Goal: Transaction & Acquisition: Purchase product/service

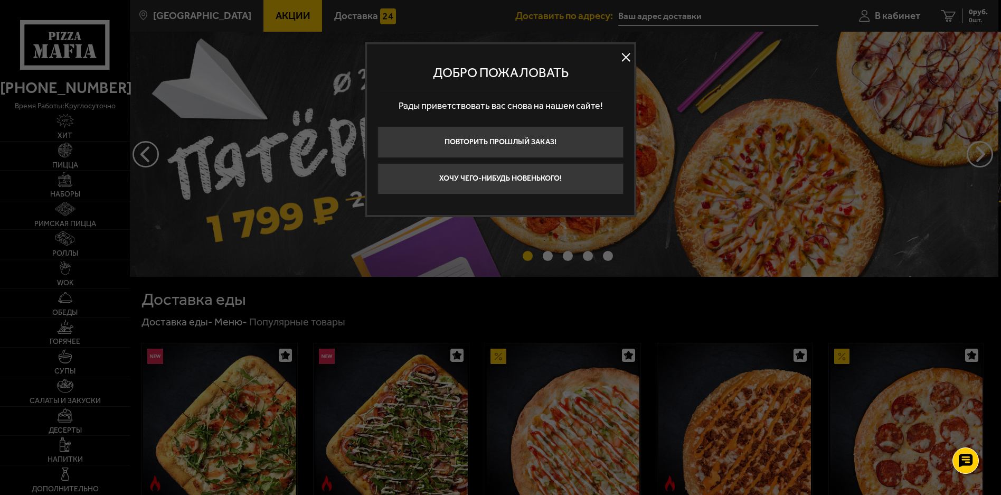
click at [628, 54] on button at bounding box center [626, 57] width 16 height 16
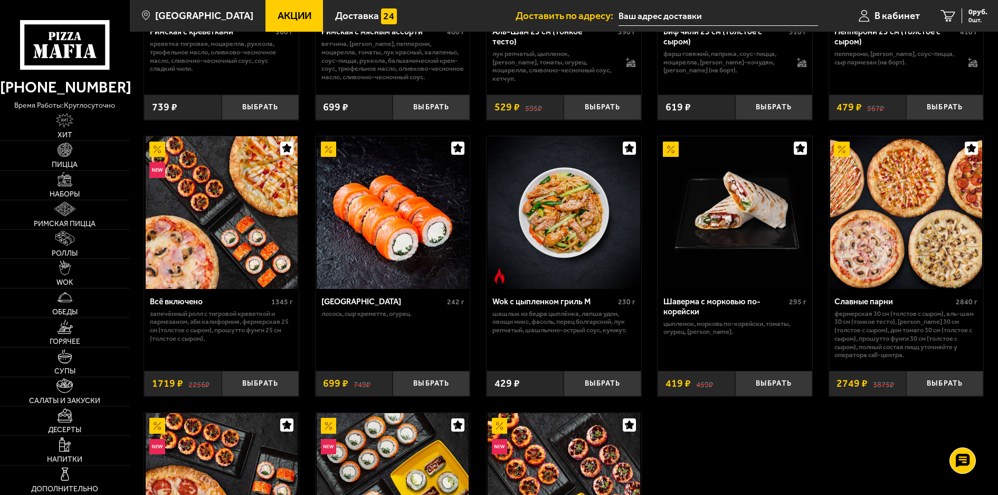
scroll to position [616, 0]
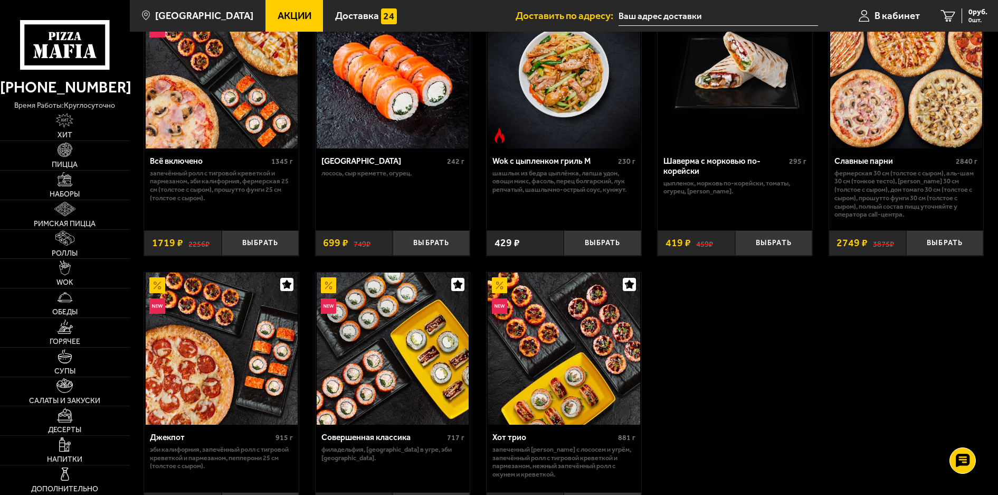
click at [278, 22] on link "Акции" at bounding box center [295, 16] width 58 height 32
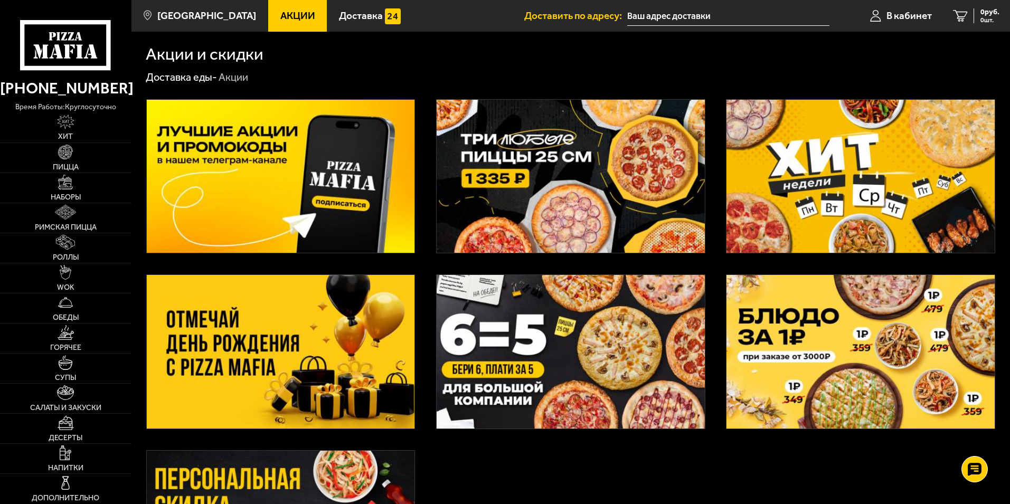
click at [422, 257] on div at bounding box center [570, 360] width 878 height 552
click at [418, 256] on div at bounding box center [570, 360] width 878 height 552
click at [415, 96] on div at bounding box center [570, 360] width 878 height 552
click at [418, 96] on div at bounding box center [570, 360] width 878 height 552
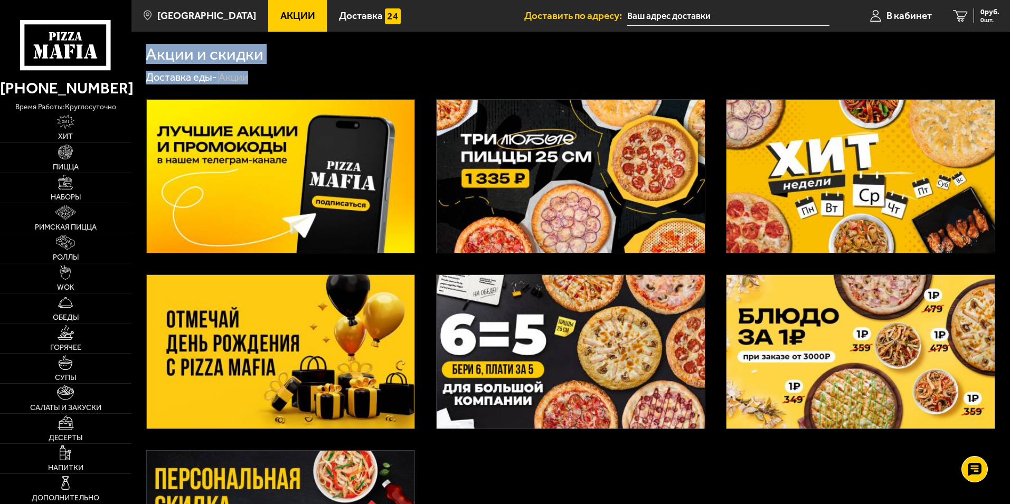
drag, startPoint x: 146, startPoint y: 53, endPoint x: 256, endPoint y: 78, distance: 113.2
click at [256, 78] on div "Акции и скидки Доставка еды - Акции" at bounding box center [570, 334] width 878 height 605
click at [254, 79] on div "Доставка еды - Акции" at bounding box center [571, 78] width 850 height 14
drag, startPoint x: 248, startPoint y: 83, endPoint x: 209, endPoint y: 64, distance: 42.7
click at [212, 59] on div "Акции и скидки Доставка еды - Акции" at bounding box center [570, 334] width 878 height 605
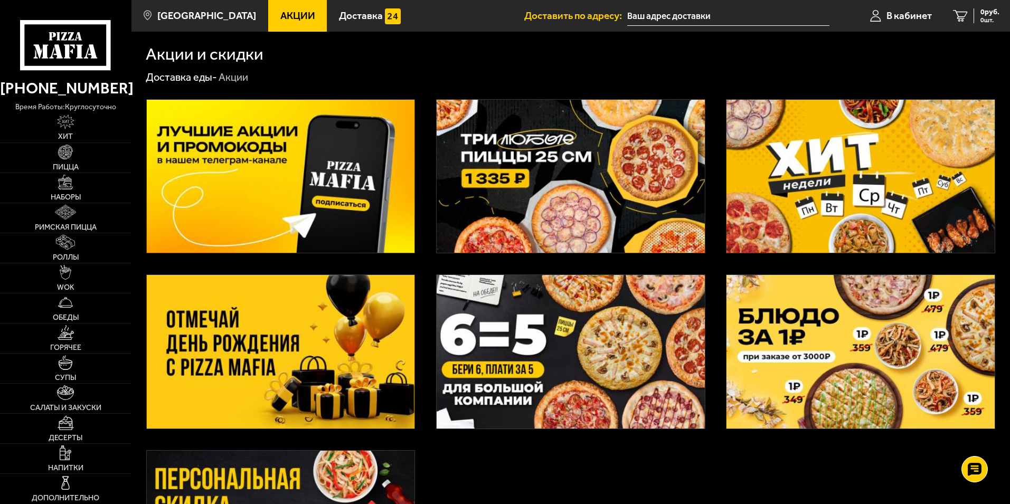
click at [202, 59] on h1 "Акции и скидки" at bounding box center [205, 54] width 118 height 17
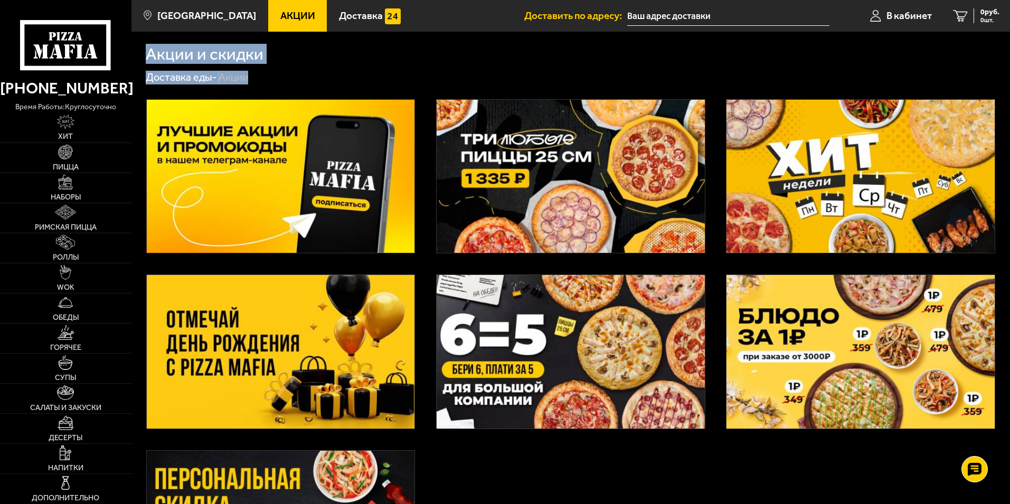
drag, startPoint x: 148, startPoint y: 55, endPoint x: 259, endPoint y: 76, distance: 112.9
click at [259, 76] on div "Акции и скидки Доставка еды - Акции" at bounding box center [570, 334] width 878 height 605
click at [256, 81] on div "Доставка еды - Акции" at bounding box center [571, 78] width 850 height 14
drag, startPoint x: 247, startPoint y: 82, endPoint x: 209, endPoint y: 54, distance: 47.5
click at [209, 54] on div "Акции и скидки Доставка еды - Акции" at bounding box center [570, 334] width 878 height 605
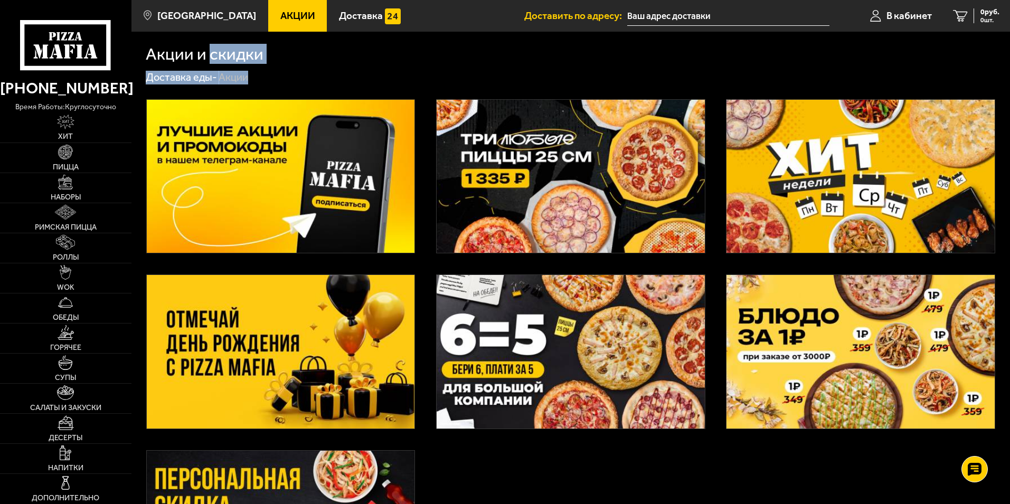
click at [209, 54] on h1 "Акции и скидки" at bounding box center [205, 54] width 118 height 17
drag, startPoint x: 209, startPoint y: 54, endPoint x: 150, endPoint y: 54, distance: 58.6
click at [150, 55] on h1 "Акции и скидки" at bounding box center [205, 54] width 118 height 17
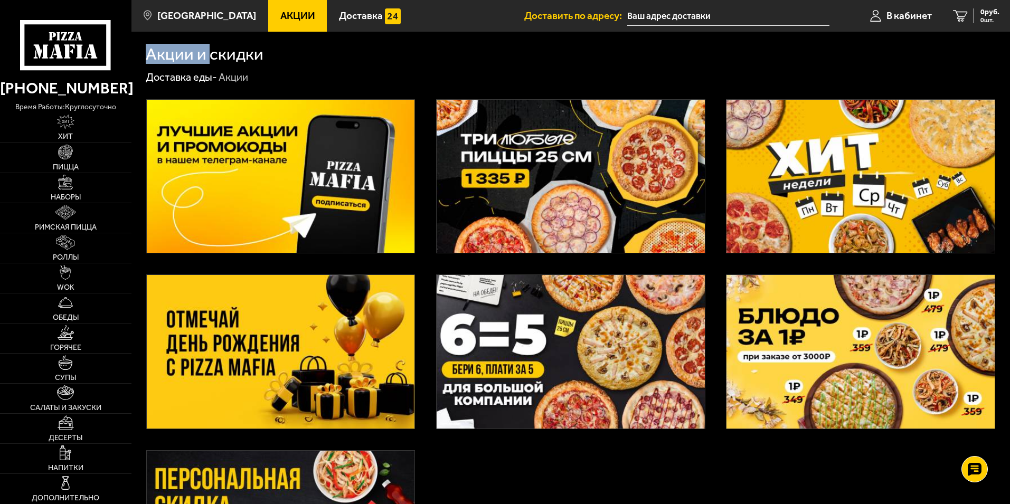
click at [149, 53] on h1 "Акции и скидки" at bounding box center [205, 54] width 118 height 17
drag, startPoint x: 150, startPoint y: 51, endPoint x: 209, endPoint y: 73, distance: 63.3
click at [209, 73] on div "Акции и скидки Доставка еды - Акции" at bounding box center [570, 334] width 878 height 605
click at [210, 73] on link "Доставка еды -" at bounding box center [181, 77] width 71 height 13
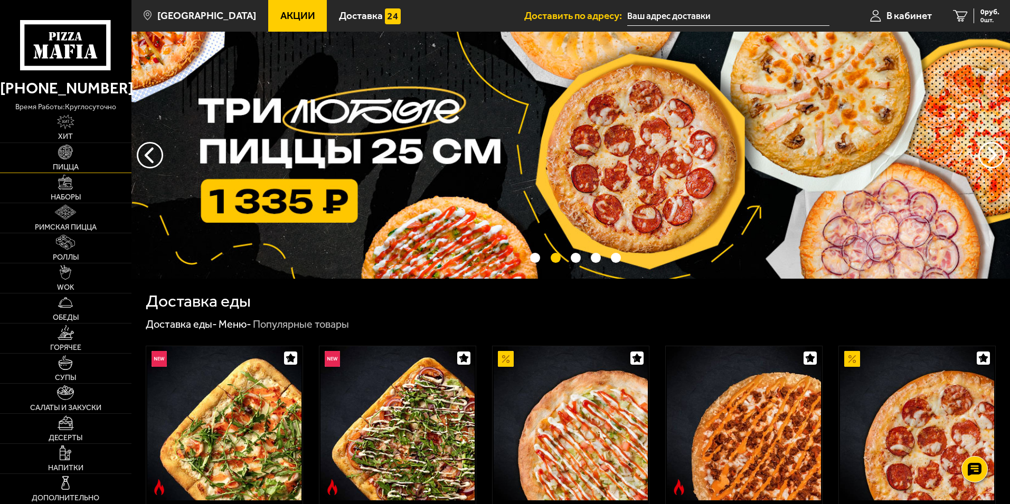
click at [64, 157] on img at bounding box center [65, 152] width 15 height 15
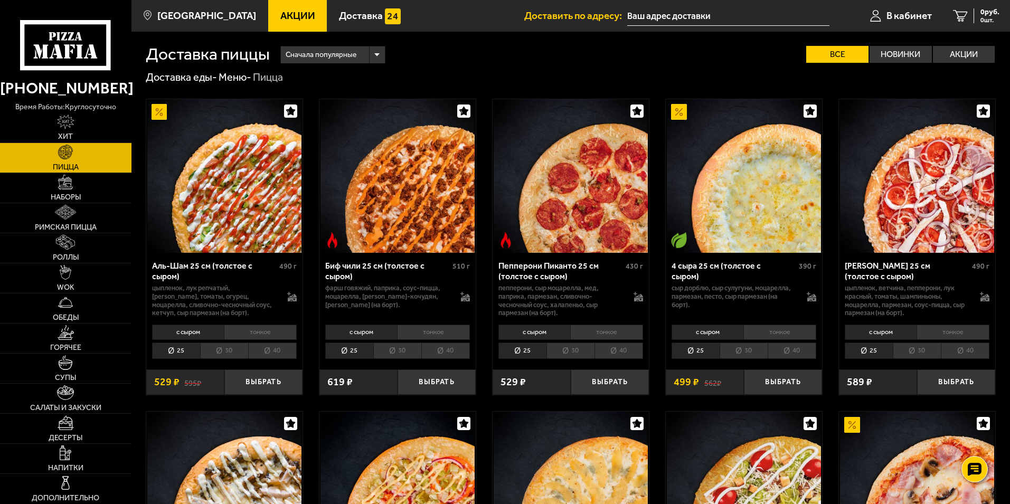
click at [916, 347] on li "30" at bounding box center [917, 351] width 48 height 16
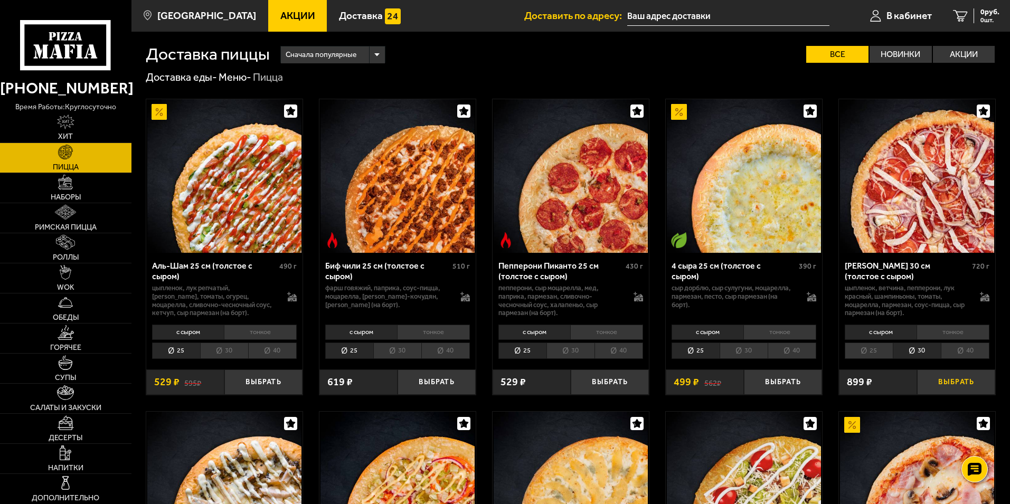
click at [929, 388] on button "Выбрать" at bounding box center [956, 383] width 78 height 26
click at [979, 18] on span "1 шт." at bounding box center [985, 20] width 27 height 6
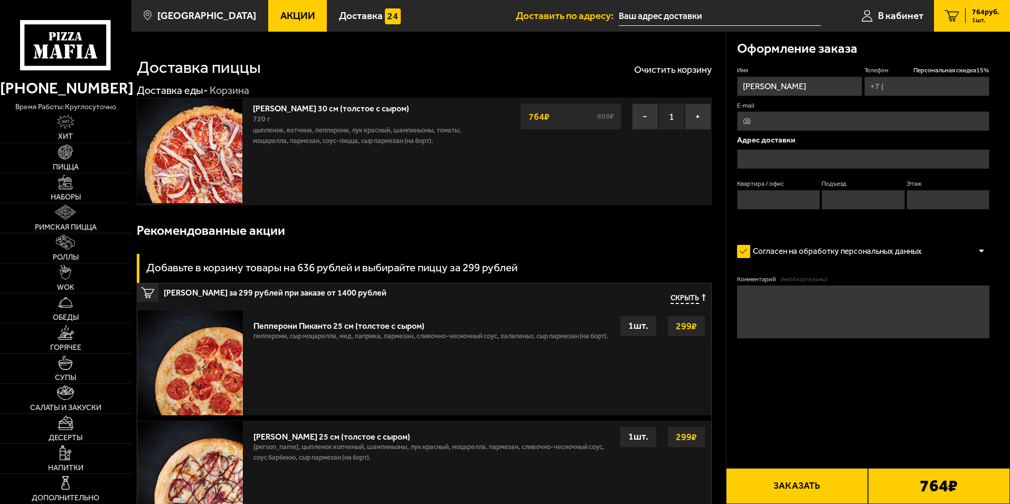
type input "[PHONE_NUMBER]"
type input "[STREET_ADDRESS][PERSON_NAME]"
type input "1"
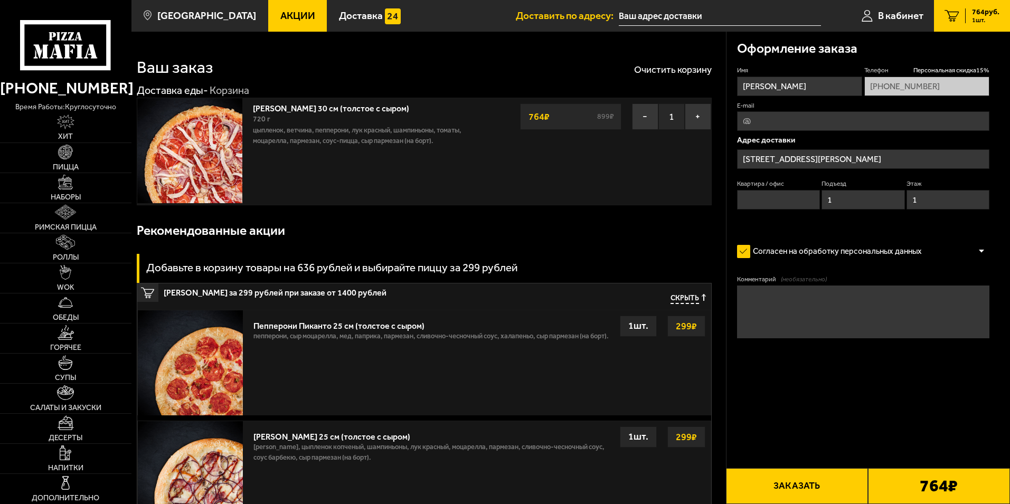
type input "[STREET_ADDRESS][PERSON_NAME]"
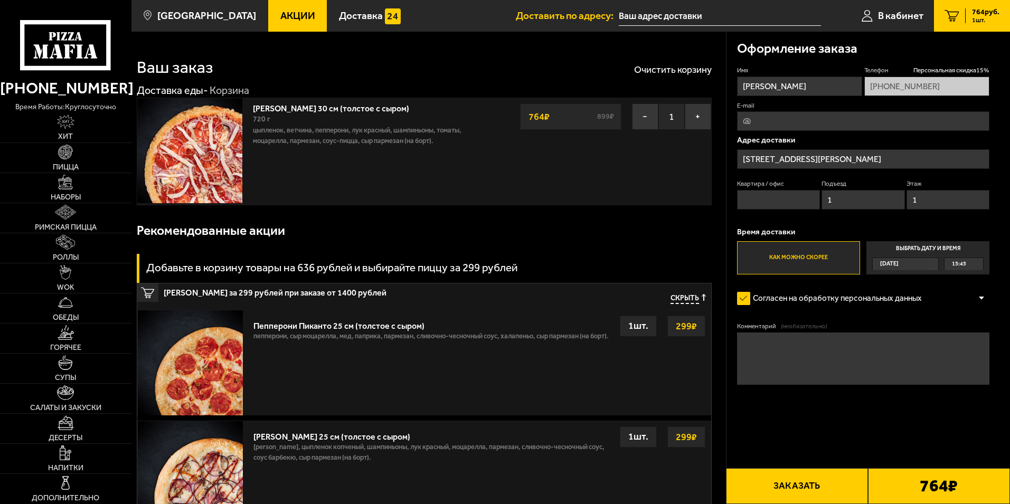
click at [769, 196] on input "Квартира / офис" at bounding box center [778, 200] width 83 height 20
type input "1"
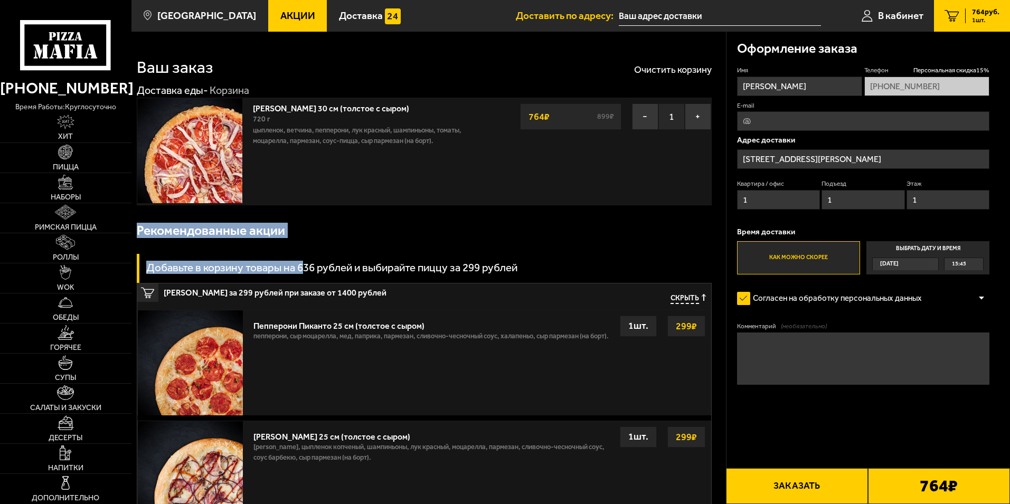
drag, startPoint x: 138, startPoint y: 232, endPoint x: 306, endPoint y: 250, distance: 168.3
click at [306, 250] on div "Рекомендованные акции Добавьте в корзину товары на 636 рублей и выбирайте пиццу…" at bounding box center [424, 426] width 575 height 424
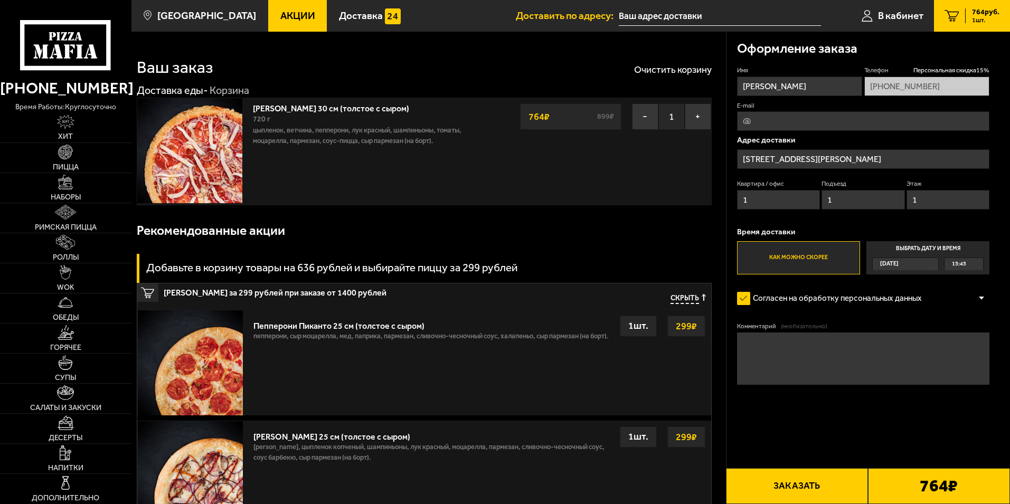
click at [352, 276] on div "Добавьте в корзину товары на 636 рублей и выбирайте пиццу за 299 рублей" at bounding box center [424, 268] width 575 height 29
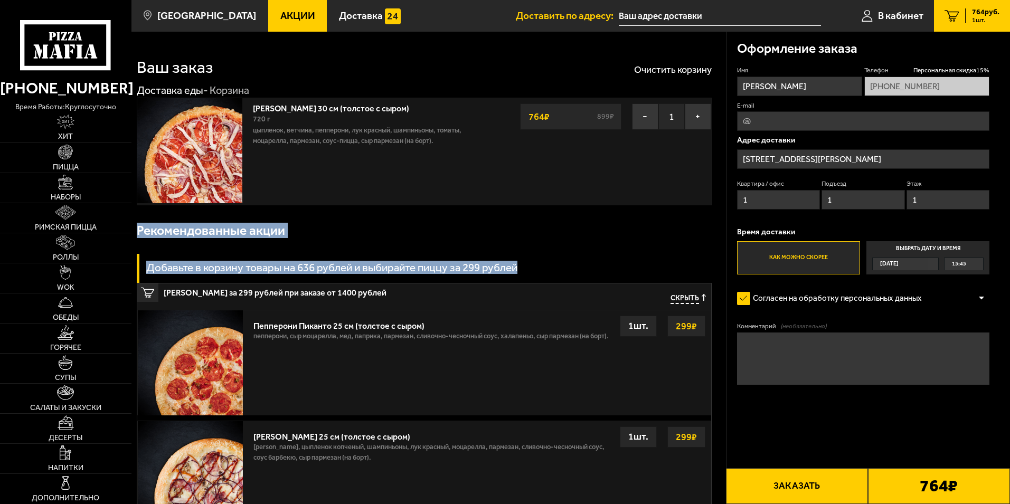
drag, startPoint x: 514, startPoint y: 274, endPoint x: 136, endPoint y: 235, distance: 379.5
click at [137, 235] on div "Рекомендованные акции Добавьте в корзину товары на 636 рублей и выбирайте пиццу…" at bounding box center [424, 426] width 575 height 424
click at [138, 234] on h3 "Рекомендованные акции" at bounding box center [211, 230] width 148 height 13
drag, startPoint x: 136, startPoint y: 230, endPoint x: 450, endPoint y: 271, distance: 316.8
click at [452, 273] on div "Рекомендованные акции Добавьте в корзину товары на 636 рублей и выбирайте пиццу…" at bounding box center [424, 426] width 575 height 424
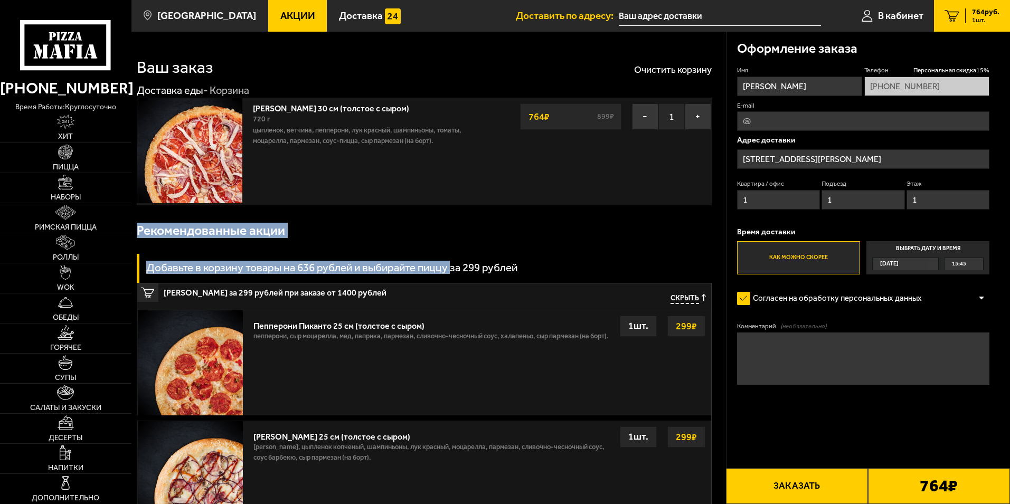
click at [442, 266] on h3 "Добавьте в корзину товары на 636 рублей и выбирайте пиццу за 299 рублей" at bounding box center [331, 267] width 371 height 11
click at [447, 276] on div "Добавьте в корзину товары на 636 рублей и выбирайте пиццу за 299 рублей" at bounding box center [424, 268] width 575 height 29
click at [449, 271] on h3 "Добавьте в корзину товары на 636 рублей и выбирайте пиццу за 299 рублей" at bounding box center [331, 267] width 371 height 11
drag, startPoint x: 441, startPoint y: 271, endPoint x: 135, endPoint y: 227, distance: 309.3
click at [133, 229] on div "Ваш заказ Очистить корзину Доставка еды - Корзина [PERSON_NAME] 30 см (толстое …" at bounding box center [428, 397] width 594 height 730
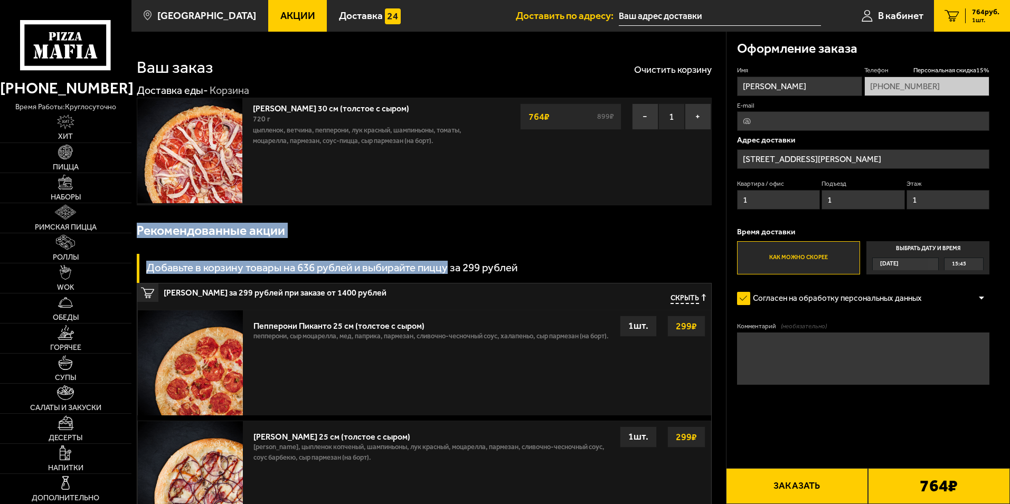
click at [138, 222] on div "Рекомендованные акции" at bounding box center [424, 231] width 575 height 34
drag, startPoint x: 136, startPoint y: 232, endPoint x: 242, endPoint y: 270, distance: 112.9
click at [242, 270] on div "Рекомендованные акции Добавьте в корзину товары на 636 рублей и выбирайте пиццу…" at bounding box center [424, 426] width 575 height 424
click at [242, 270] on h3 "Добавьте в корзину товары на 636 рублей и выбирайте пиццу за 299 рублей" at bounding box center [331, 267] width 371 height 11
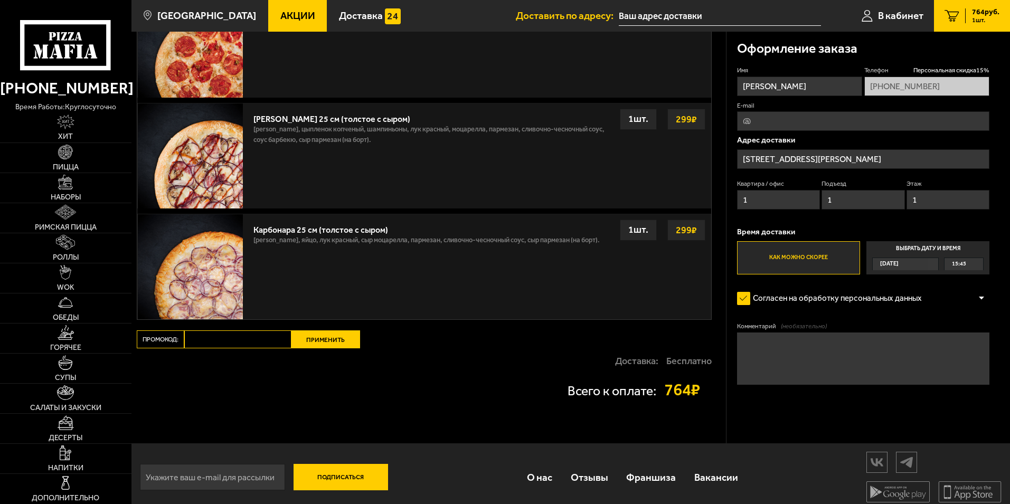
scroll to position [326, 0]
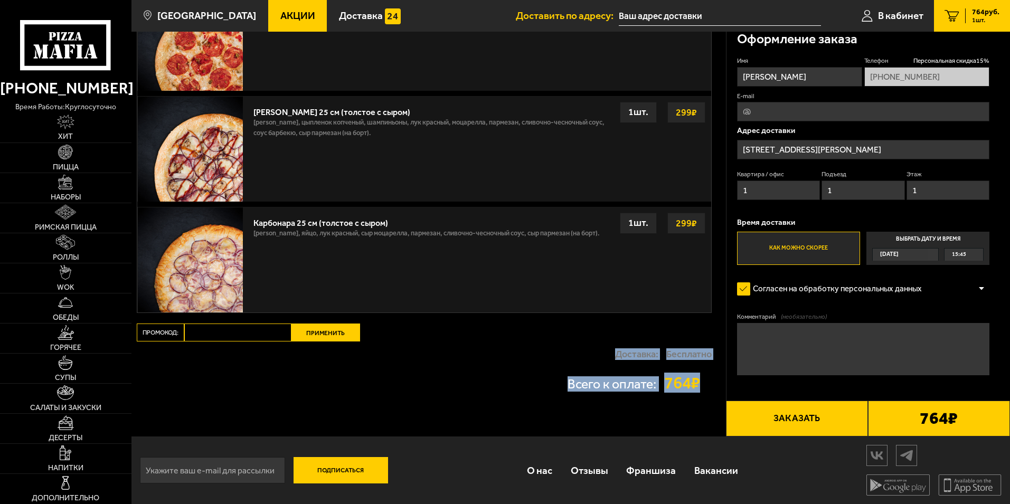
drag, startPoint x: 693, startPoint y: 381, endPoint x: 616, endPoint y: 347, distance: 83.7
click at [617, 347] on div "Ваш заказ Очистить корзину Доставка еды - Корзина [PERSON_NAME] 30 см (толстое …" at bounding box center [428, 72] width 594 height 730
click at [611, 355] on div "Доставка: Бесплатно" at bounding box center [424, 354] width 575 height 25
click at [618, 356] on p "Доставка:" at bounding box center [636, 354] width 43 height 10
drag, startPoint x: 614, startPoint y: 353, endPoint x: 659, endPoint y: 383, distance: 54.2
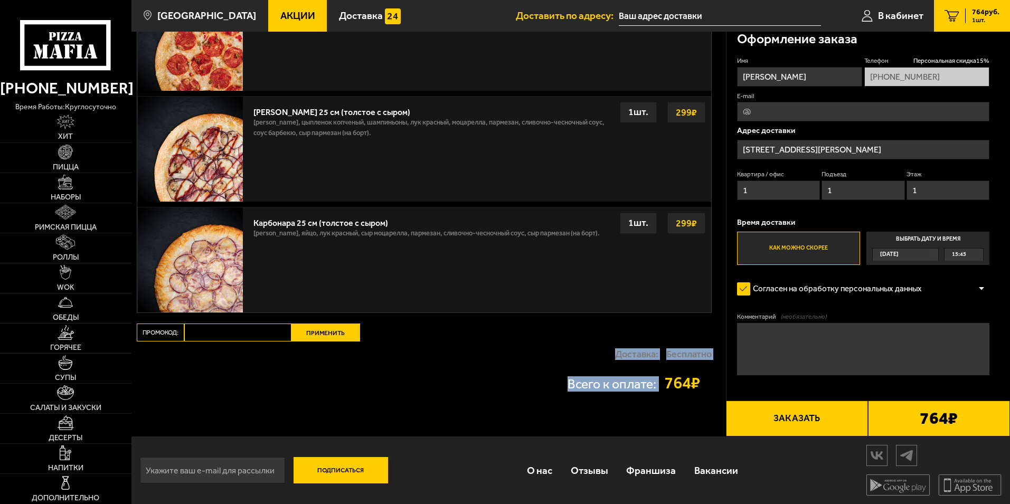
click at [659, 383] on div "Ваш заказ Очистить корзину Доставка еды - Корзина [PERSON_NAME] 30 см (толстое …" at bounding box center [428, 72] width 594 height 730
click at [659, 385] on div "Всего к оплате: 764 ₽" at bounding box center [424, 383] width 575 height 17
drag, startPoint x: 692, startPoint y: 384, endPoint x: 614, endPoint y: 357, distance: 82.1
click at [614, 357] on div "Ваш заказ Очистить корзину Доставка еды - Корзина [PERSON_NAME] 30 см (толстое …" at bounding box center [428, 72] width 594 height 730
click at [615, 357] on p "Доставка:" at bounding box center [636, 354] width 43 height 10
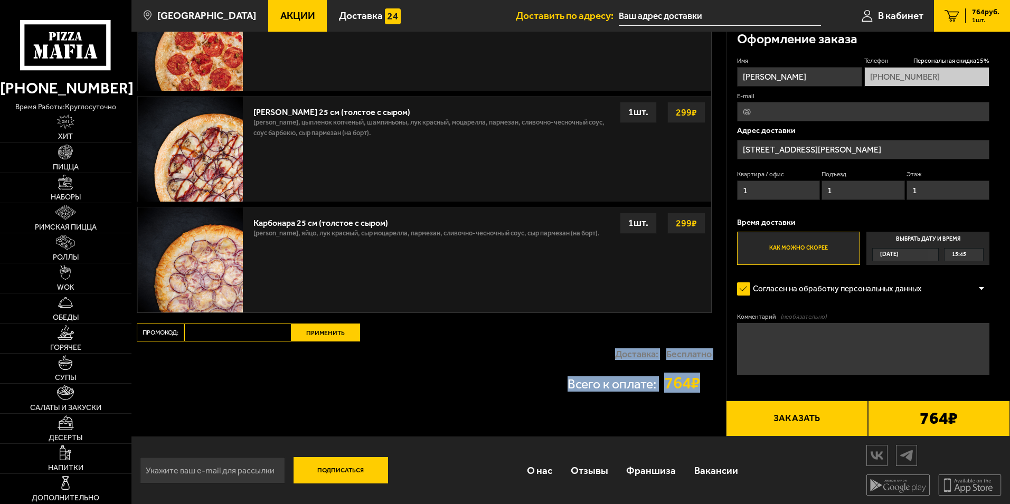
drag, startPoint x: 616, startPoint y: 352, endPoint x: 697, endPoint y: 394, distance: 91.4
click at [697, 394] on div "Ваш заказ Очистить корзину Доставка еды - Корзина [PERSON_NAME] 30 см (толстое …" at bounding box center [428, 72] width 594 height 730
click at [689, 386] on strong "764 ₽" at bounding box center [688, 383] width 48 height 17
drag, startPoint x: 689, startPoint y: 386, endPoint x: 615, endPoint y: 349, distance: 83.1
click at [616, 349] on div "Ваш заказ Очистить корзину Доставка еды - Корзина [PERSON_NAME] 30 см (толстое …" at bounding box center [428, 72] width 594 height 730
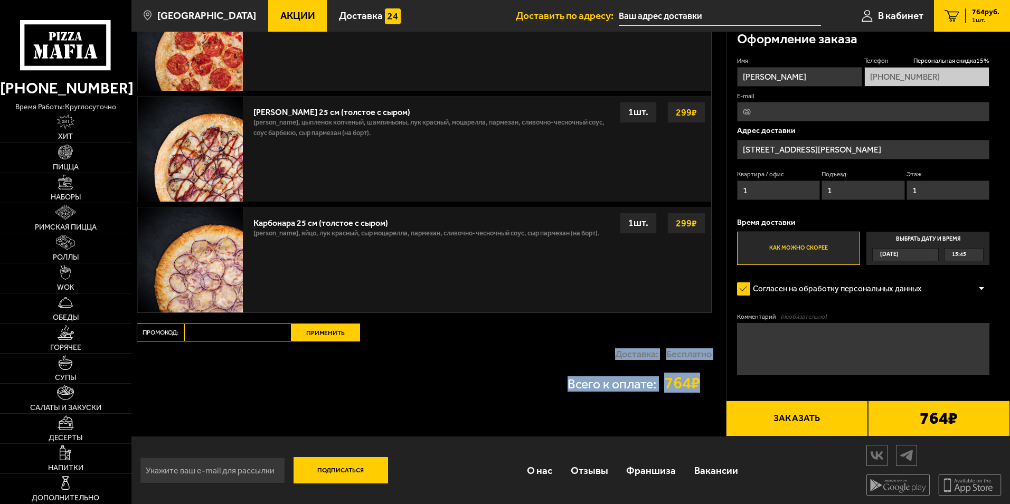
click at [611, 354] on div "Доставка: Бесплатно" at bounding box center [424, 354] width 575 height 25
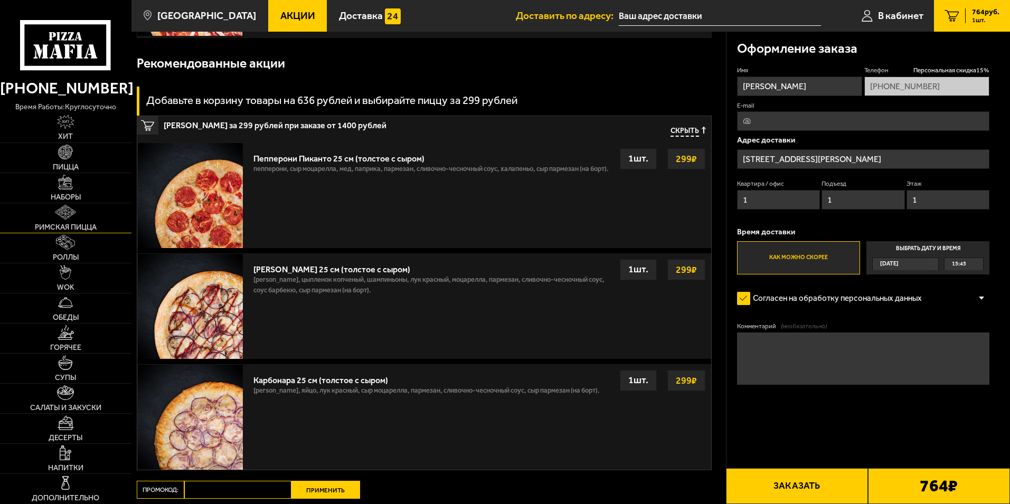
scroll to position [0, 0]
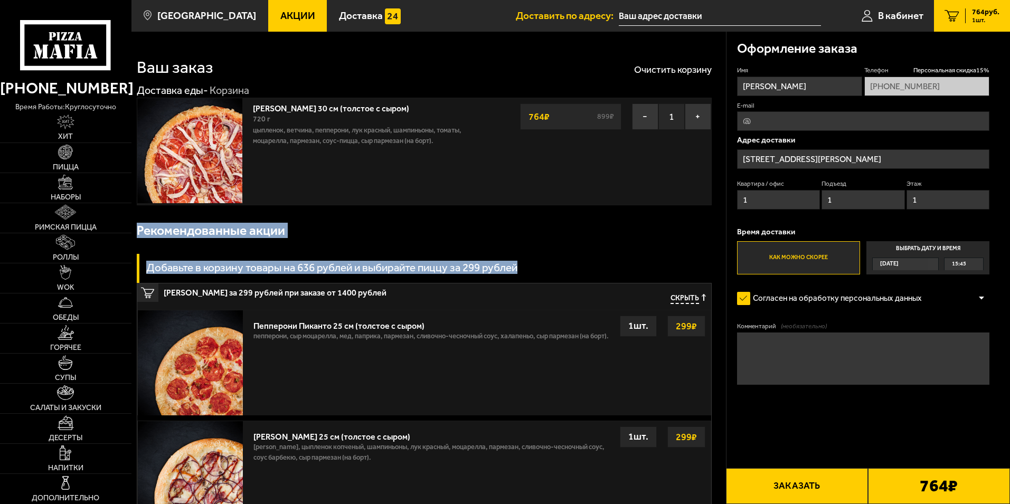
drag, startPoint x: 137, startPoint y: 232, endPoint x: 553, endPoint y: 279, distance: 418.2
click at [553, 279] on div "Рекомендованные акции Добавьте в корзину товары на 636 рублей и выбирайте пиццу…" at bounding box center [424, 426] width 575 height 424
click at [538, 271] on div "Добавьте в корзину товары на 636 рублей и выбирайте пиццу за 299 рублей" at bounding box center [424, 268] width 575 height 29
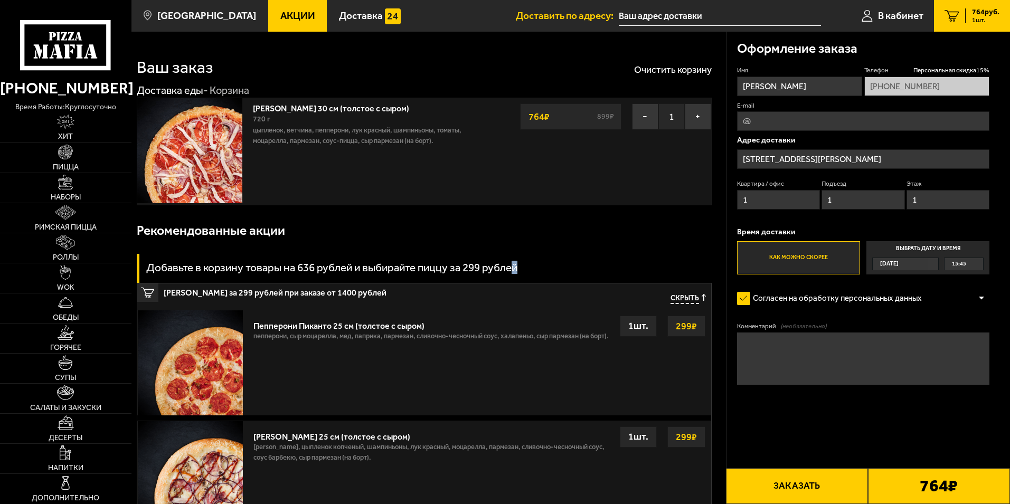
click at [517, 269] on h3 "Добавьте в корзину товары на 636 рублей и выбирайте пиццу за 299 рублей" at bounding box center [331, 267] width 371 height 11
click at [531, 269] on div "Добавьте в корзину товары на 636 рублей и выбирайте пиццу за 299 рублей" at bounding box center [424, 268] width 575 height 29
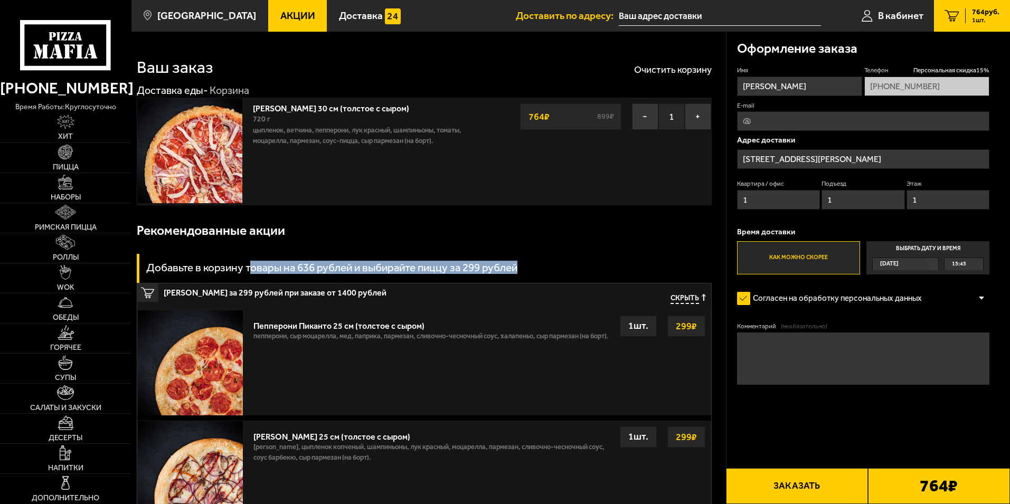
drag, startPoint x: 523, startPoint y: 266, endPoint x: 249, endPoint y: 270, distance: 274.5
click at [248, 272] on div "Добавьте в корзину товары на 636 рублей и выбирайте пиццу за 299 рублей" at bounding box center [424, 268] width 575 height 29
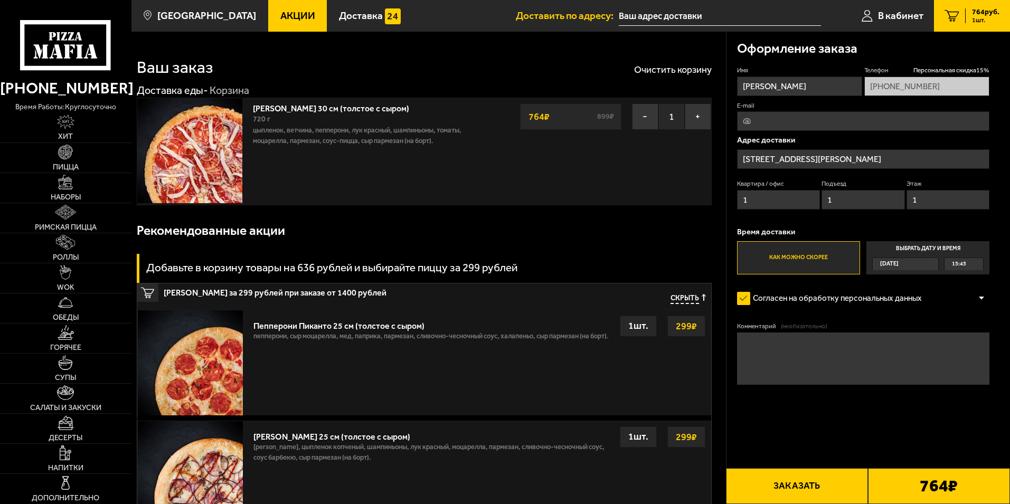
click at [246, 268] on h3 "Добавьте в корзину товары на 636 рублей и выбирайте пиццу за 299 рублей" at bounding box center [331, 267] width 371 height 11
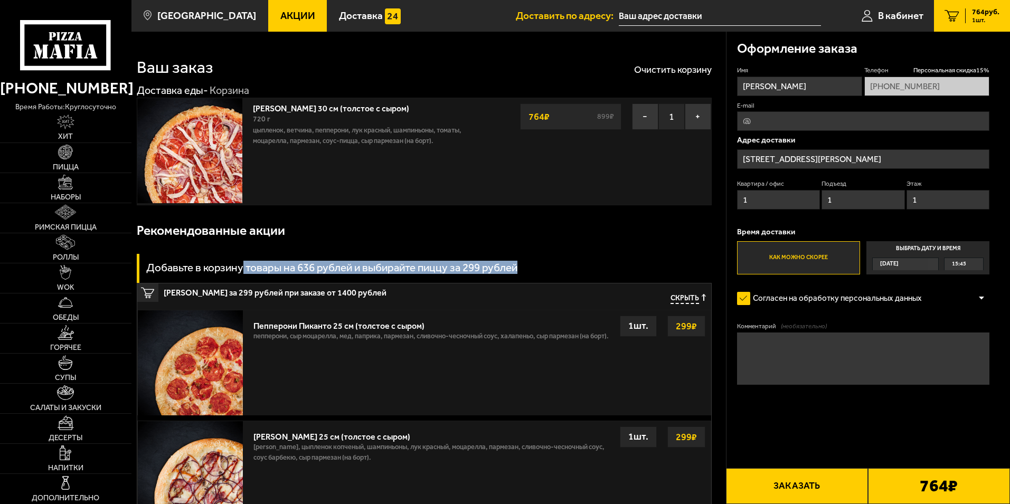
drag, startPoint x: 243, startPoint y: 271, endPoint x: 569, endPoint y: 269, distance: 326.3
click at [569, 269] on div "Добавьте в корзину товары на 636 рублей и выбирайте пиццу за 299 рублей" at bounding box center [424, 268] width 575 height 29
drag, startPoint x: 533, startPoint y: 273, endPoint x: 514, endPoint y: 275, distance: 19.1
click at [532, 274] on div "Добавьте в корзину товары на 636 рублей и выбирайте пиццу за 299 рублей" at bounding box center [424, 268] width 575 height 29
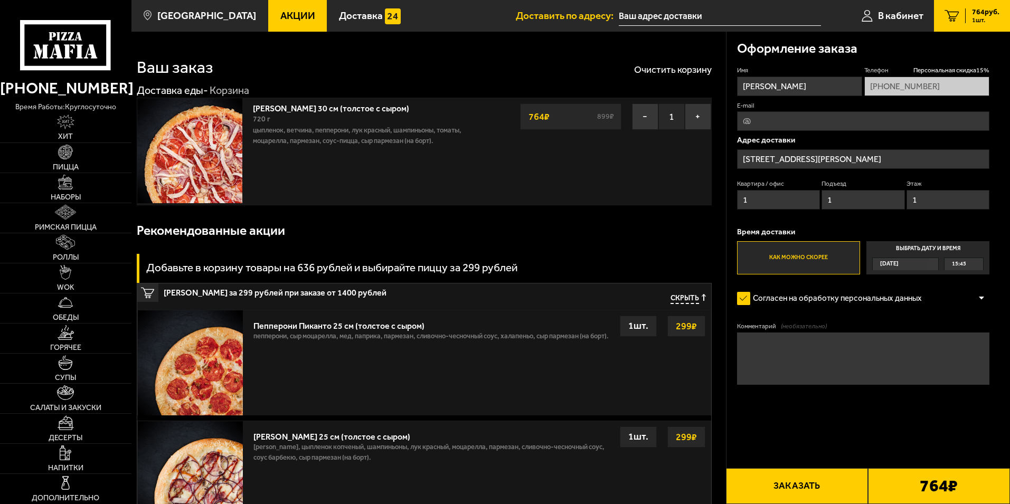
click at [168, 260] on div "Добавьте в корзину товары на 636 рублей и выбирайте пиццу за 299 рублей" at bounding box center [424, 268] width 575 height 29
drag, startPoint x: 147, startPoint y: 269, endPoint x: 281, endPoint y: 268, distance: 134.1
click at [281, 268] on h3 "Добавьте в корзину товары на 636 рублей и выбирайте пиццу за 299 рублей" at bounding box center [331, 267] width 371 height 11
click at [280, 270] on h3 "Добавьте в корзину товары на 636 рублей и выбирайте пиццу за 299 рублей" at bounding box center [331, 267] width 371 height 11
click at [290, 271] on h3 "Добавьте в корзину товары на 636 рублей и выбирайте пиццу за 299 рублей" at bounding box center [331, 267] width 371 height 11
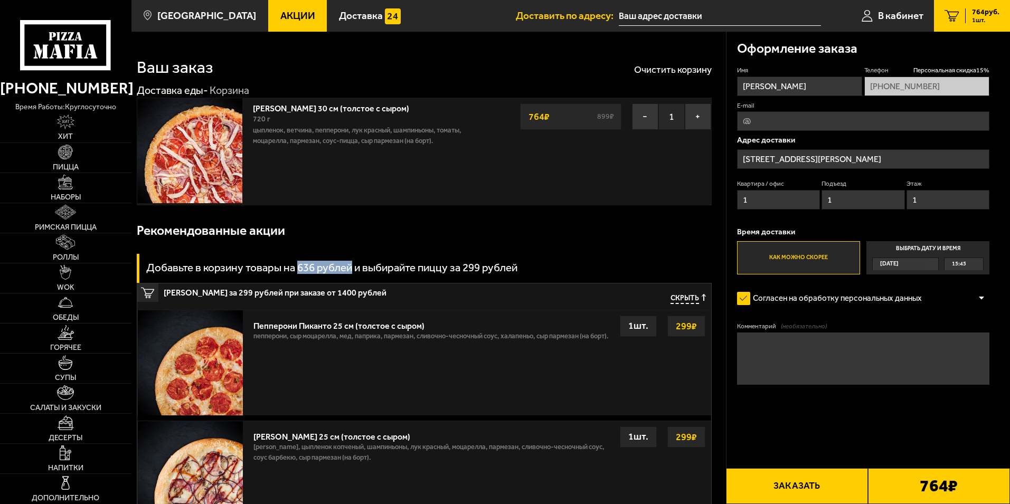
drag, startPoint x: 298, startPoint y: 269, endPoint x: 352, endPoint y: 268, distance: 53.9
click at [352, 268] on h3 "Добавьте в корзину товары на 636 рублей и выбирайте пиццу за 299 рублей" at bounding box center [331, 267] width 371 height 11
click at [350, 267] on h3 "Добавьте в корзину товары на 636 рублей и выбирайте пиццу за 299 рублей" at bounding box center [331, 267] width 371 height 11
click at [353, 269] on h3 "Добавьте в корзину товары на 636 рублей и выбирайте пиццу за 299 рублей" at bounding box center [331, 267] width 371 height 11
click at [354, 271] on h3 "Добавьте в корзину товары на 636 рублей и выбирайте пиццу за 299 рублей" at bounding box center [331, 267] width 371 height 11
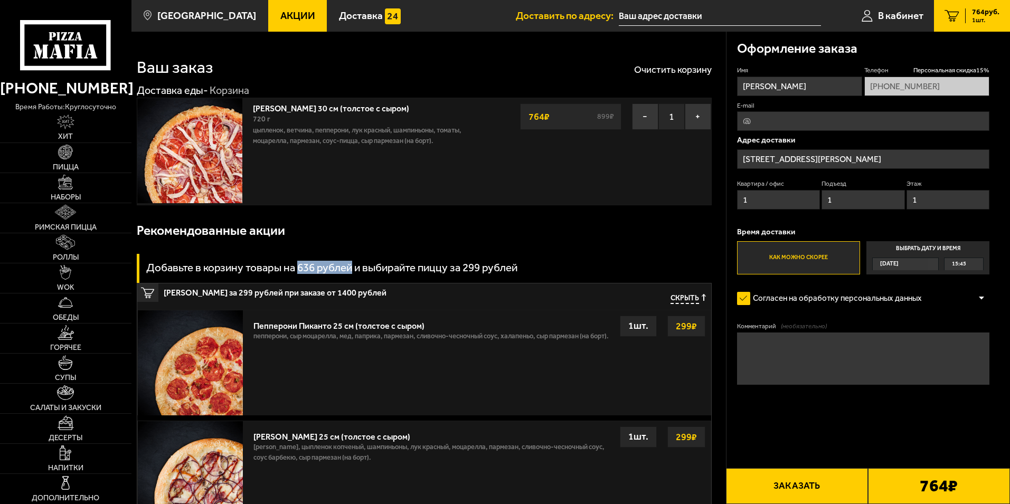
click at [353, 272] on h3 "Добавьте в корзину товары на 636 рублей и выбирайте пиццу за 299 рублей" at bounding box center [331, 267] width 371 height 11
click at [349, 272] on h3 "Добавьте в корзину товары на 636 рублей и выбирайте пиццу за 299 рублей" at bounding box center [331, 267] width 371 height 11
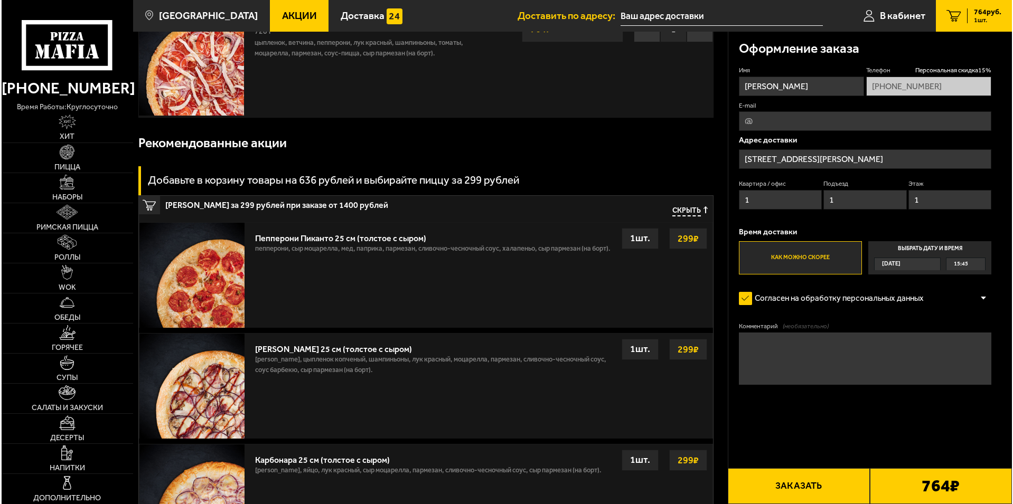
scroll to position [88, 0]
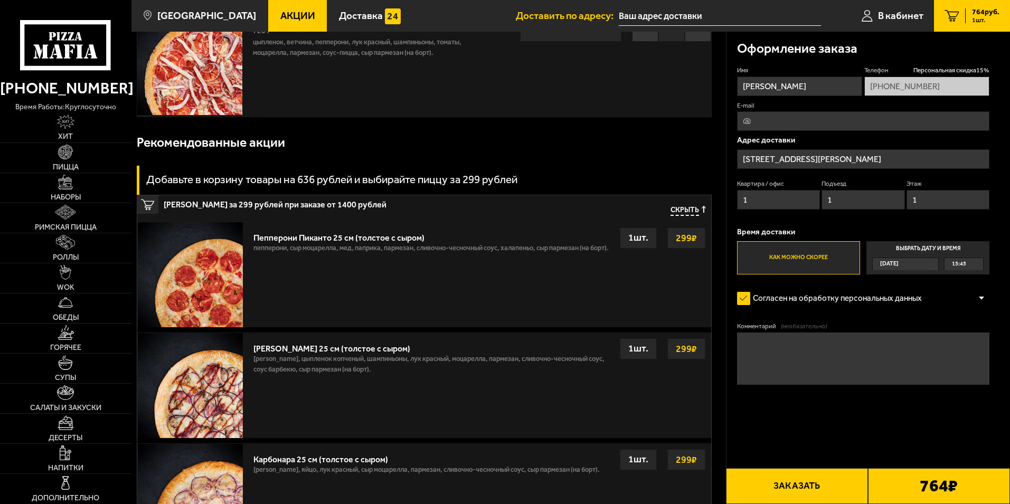
click at [824, 471] on button "Заказать" at bounding box center [797, 486] width 142 height 36
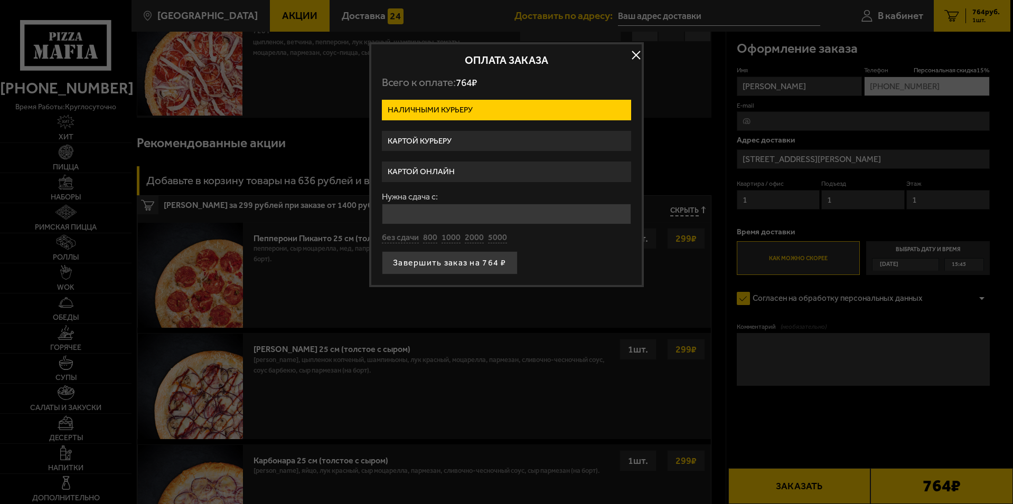
click at [426, 135] on label "Картой курьеру" at bounding box center [506, 141] width 249 height 21
click at [0, 0] on input "Картой курьеру" at bounding box center [0, 0] width 0 height 0
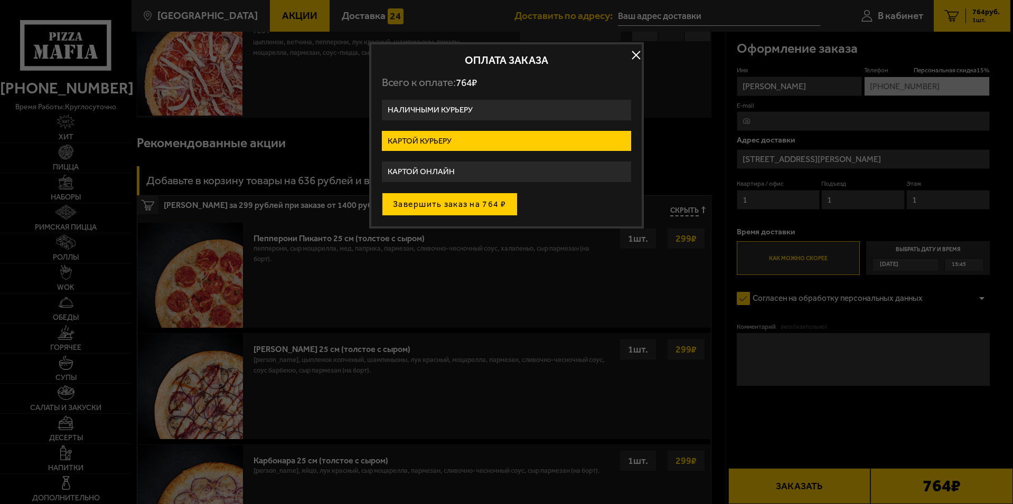
click at [437, 207] on button "Завершить заказ на 764 ₽" at bounding box center [450, 204] width 136 height 23
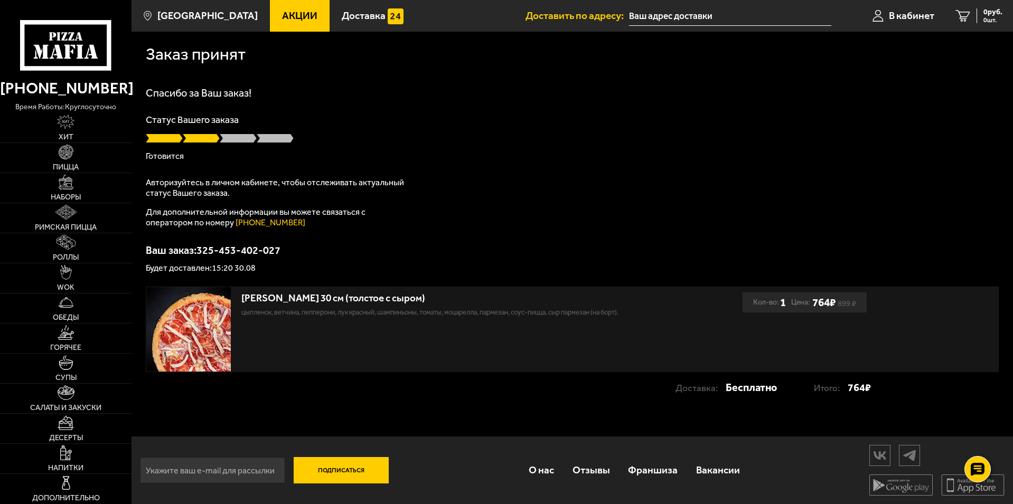
click at [399, 494] on html "[PHONE_NUMBER] время работы: круглосуточно [PERSON_NAME] Наборы Римская пицца Р…" at bounding box center [506, 252] width 1013 height 504
